Goal: Information Seeking & Learning: Learn about a topic

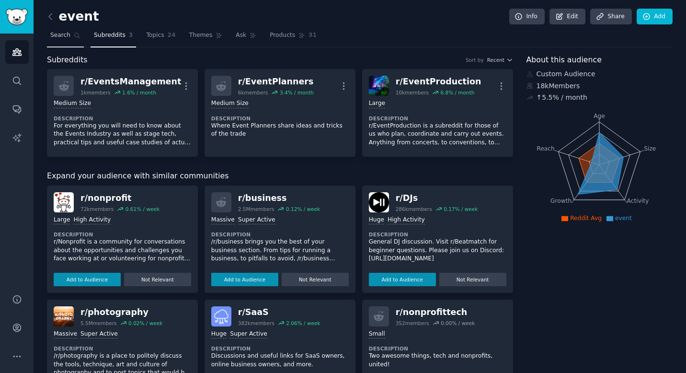
click at [65, 33] on span "Search" at bounding box center [60, 35] width 20 height 9
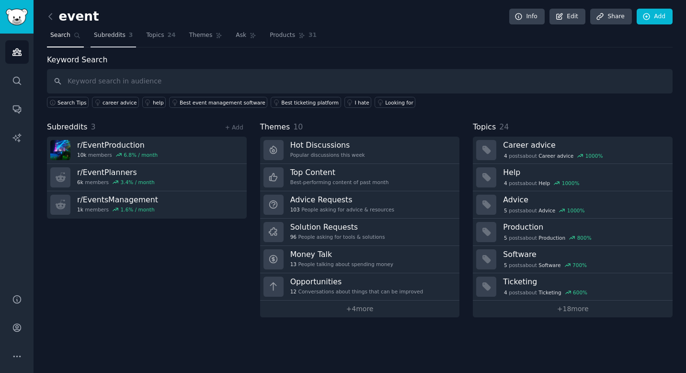
click at [116, 34] on span "Subreddits" at bounding box center [110, 35] width 32 height 9
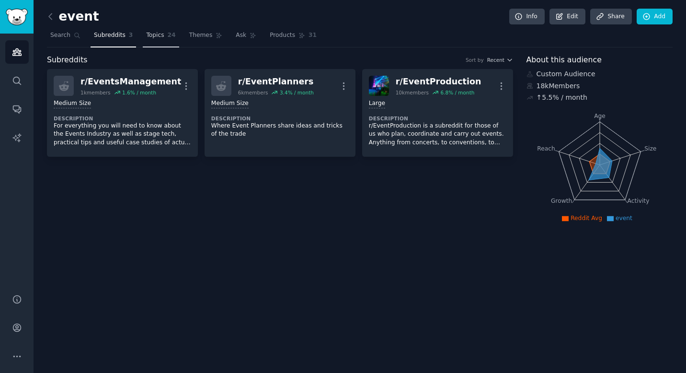
click at [154, 37] on span "Topics" at bounding box center [155, 35] width 18 height 9
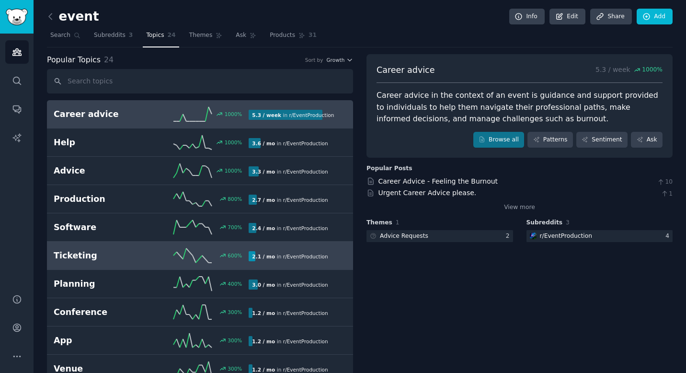
click at [139, 251] on h2 "Ticketing" at bounding box center [103, 256] width 98 height 12
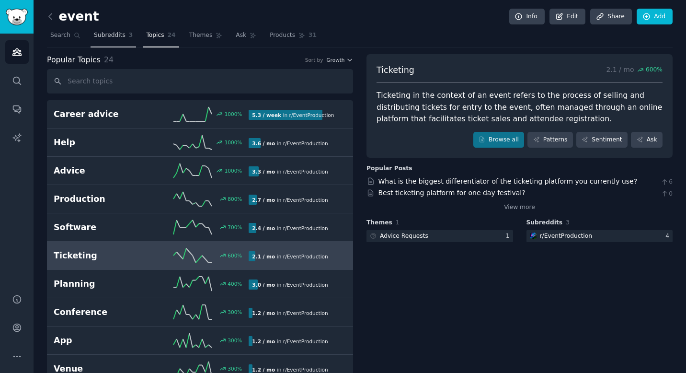
click at [116, 38] on span "Subreddits" at bounding box center [110, 35] width 32 height 9
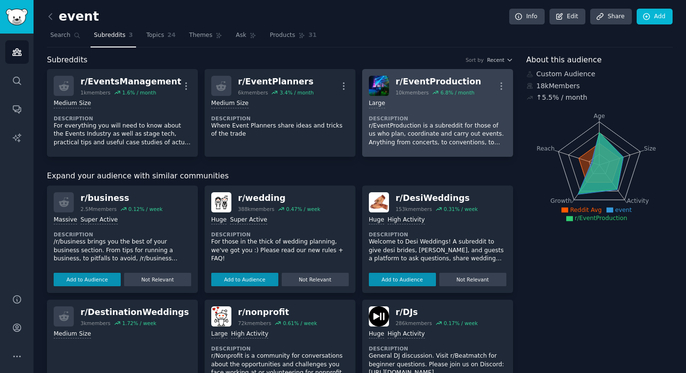
click at [401, 120] on dt "Description" at bounding box center [438, 118] width 138 height 7
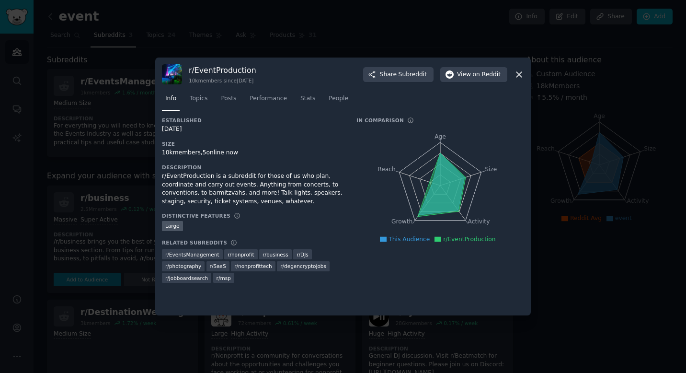
click at [525, 73] on div "r/ EventProduction 10k members since [DATE] Share Subreddit View on Reddit Info…" at bounding box center [343, 187] width 376 height 258
click at [521, 73] on icon at bounding box center [519, 74] width 5 height 5
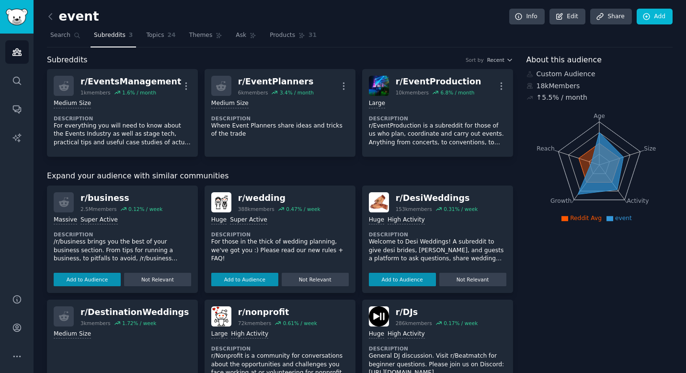
click at [344, 46] on nav "Search Subreddits 3 Topics 24 Themes Ask Products 31" at bounding box center [360, 38] width 626 height 20
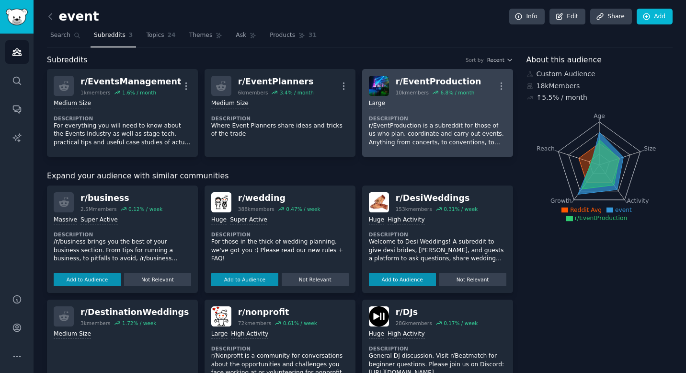
click at [414, 113] on div "Large Description r/EventProduction is a subreddit for those of us who plan, co…" at bounding box center [438, 123] width 138 height 54
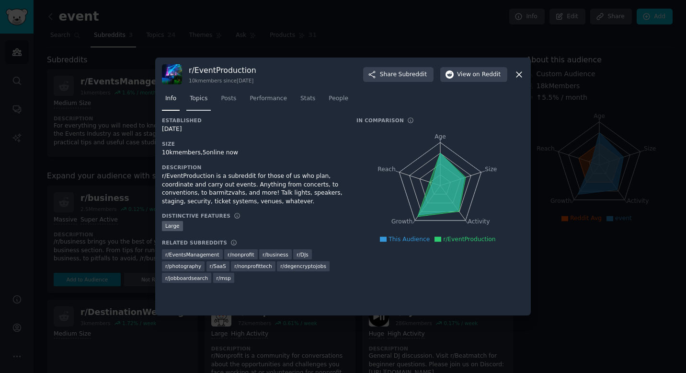
click at [193, 96] on span "Topics" at bounding box center [199, 98] width 18 height 9
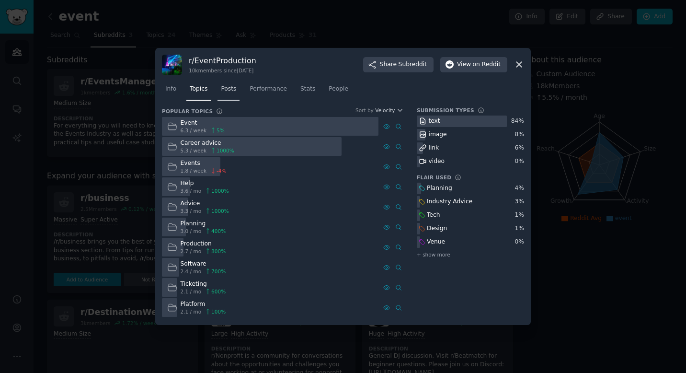
click at [230, 91] on span "Posts" at bounding box center [228, 89] width 15 height 9
